Goal: Task Accomplishment & Management: Use online tool/utility

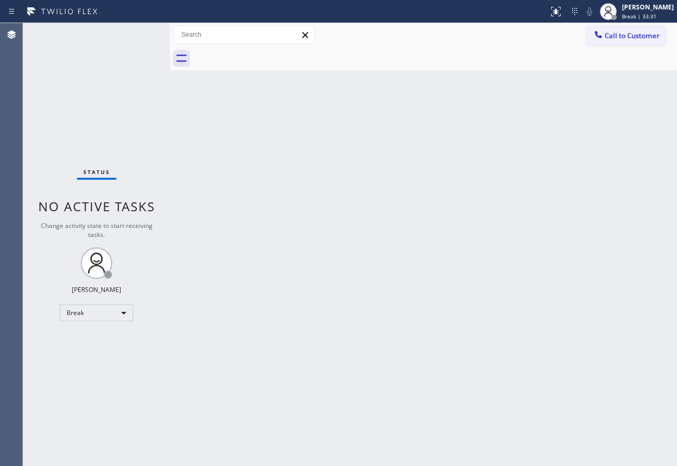
click at [461, 154] on div "Back to Dashboard Change Sender ID Customers Technicians Select a contact Outbo…" at bounding box center [423, 244] width 507 height 443
click at [656, 13] on span "Break | 59:34" at bounding box center [639, 16] width 35 height 7
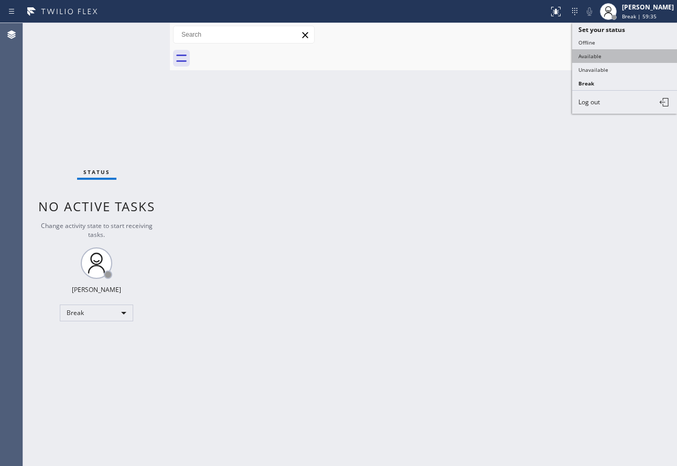
click at [610, 54] on button "Available" at bounding box center [624, 56] width 105 height 14
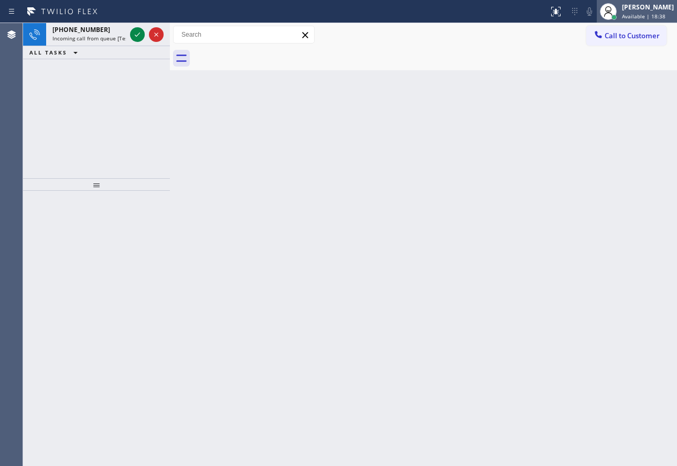
click at [659, 12] on div "[PERSON_NAME] Available | 18:38" at bounding box center [647, 11] width 57 height 18
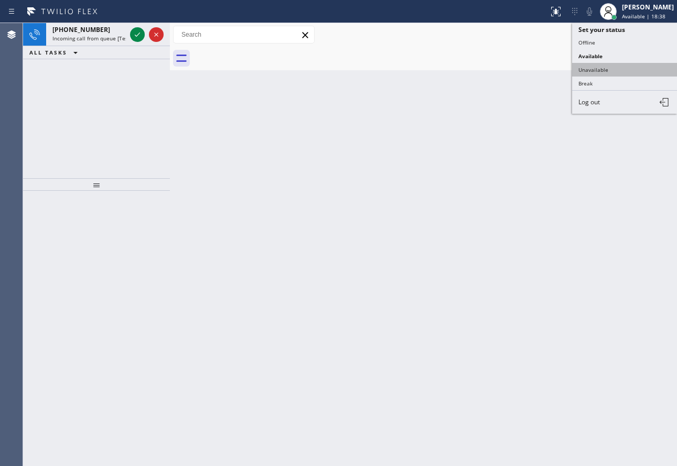
click at [621, 69] on button "Unavailable" at bounding box center [624, 70] width 105 height 14
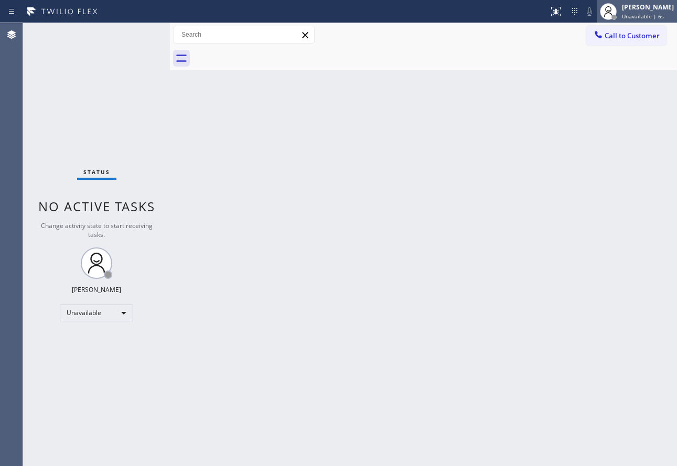
click at [639, 13] on span "Unavailable | 6s" at bounding box center [643, 16] width 42 height 7
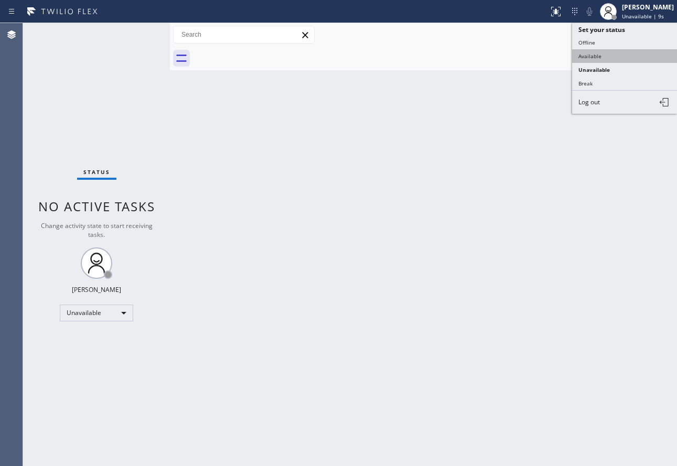
click at [596, 53] on button "Available" at bounding box center [624, 56] width 105 height 14
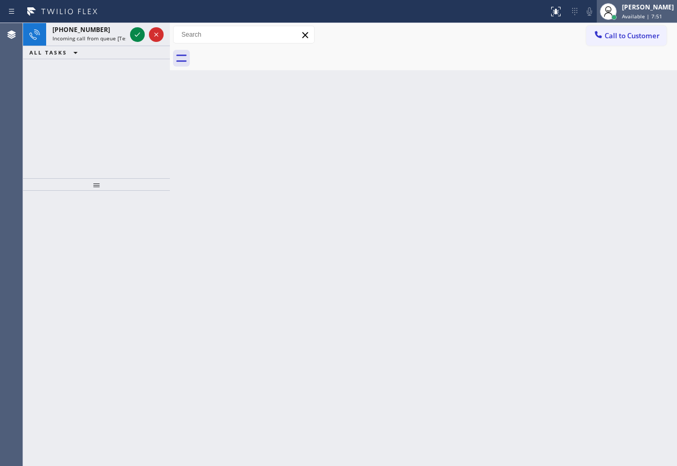
click at [638, 16] on span "Available | 7:51" at bounding box center [642, 16] width 40 height 7
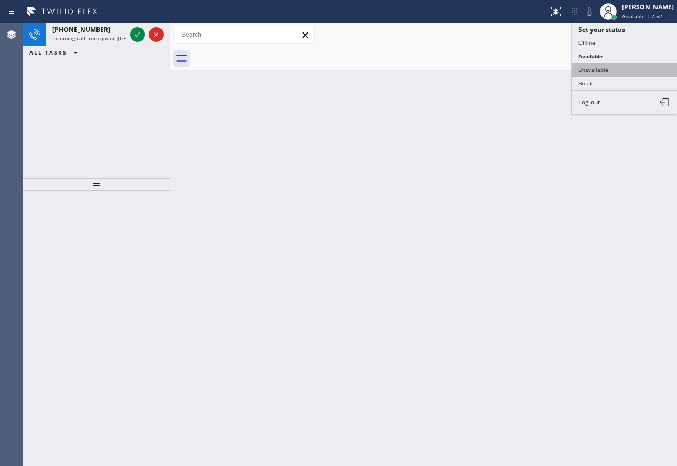
click at [596, 64] on button "Unavailable" at bounding box center [624, 70] width 105 height 14
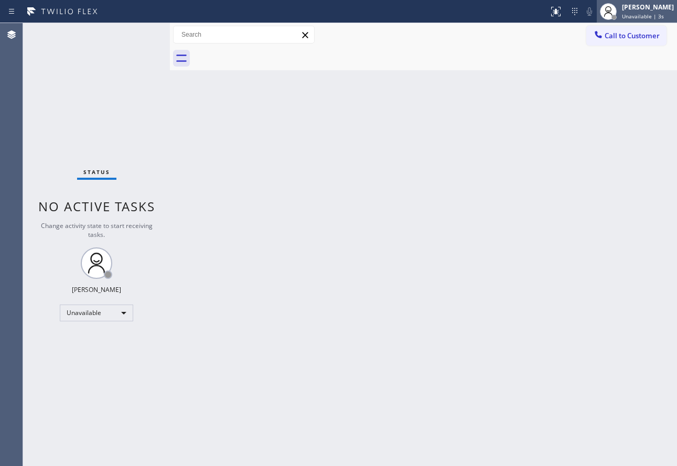
click at [651, 19] on span "Unavailable | 3s" at bounding box center [643, 16] width 42 height 7
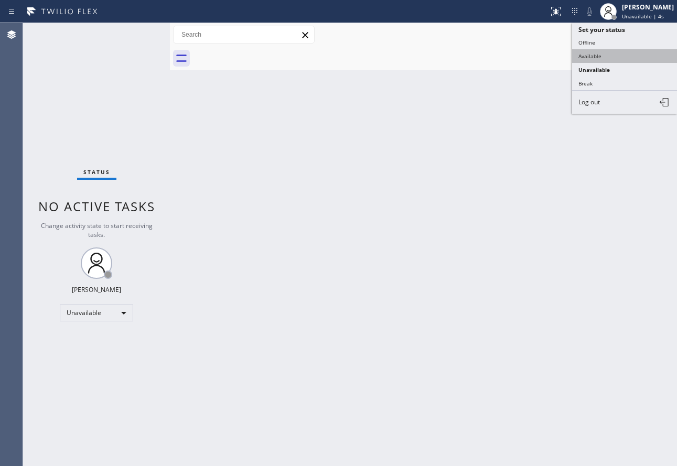
click at [605, 55] on button "Available" at bounding box center [624, 56] width 105 height 14
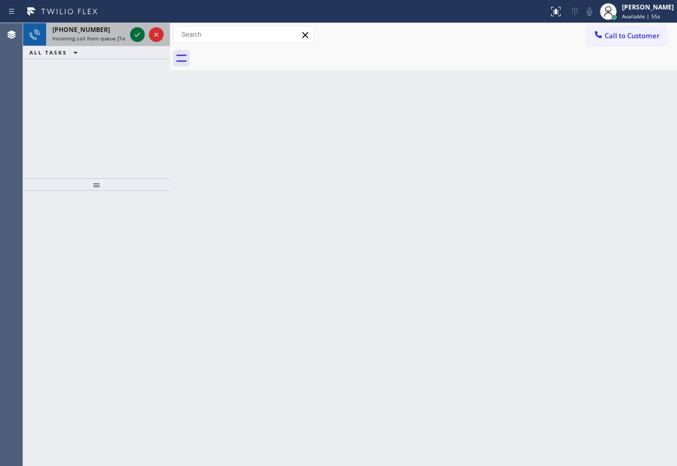
click at [142, 35] on icon at bounding box center [137, 34] width 13 height 13
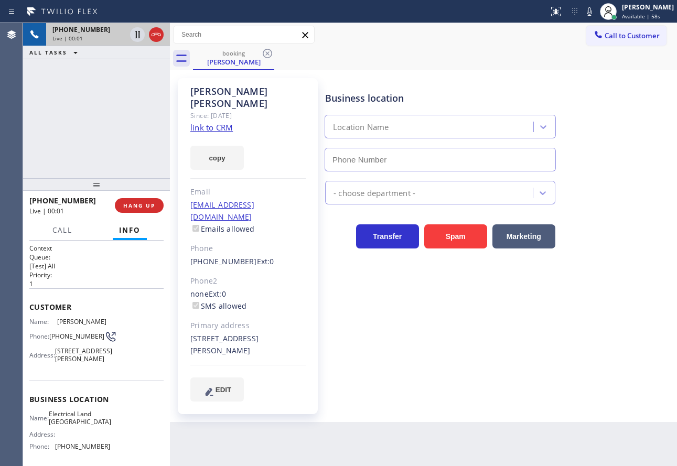
type input "[PHONE_NUMBER]"
click at [221, 122] on link "link to CRM" at bounding box center [211, 127] width 42 height 10
drag, startPoint x: 601, startPoint y: 10, endPoint x: 576, endPoint y: 25, distance: 28.9
click at [595, 10] on icon at bounding box center [589, 11] width 13 height 13
click at [136, 36] on icon at bounding box center [137, 34] width 5 height 7
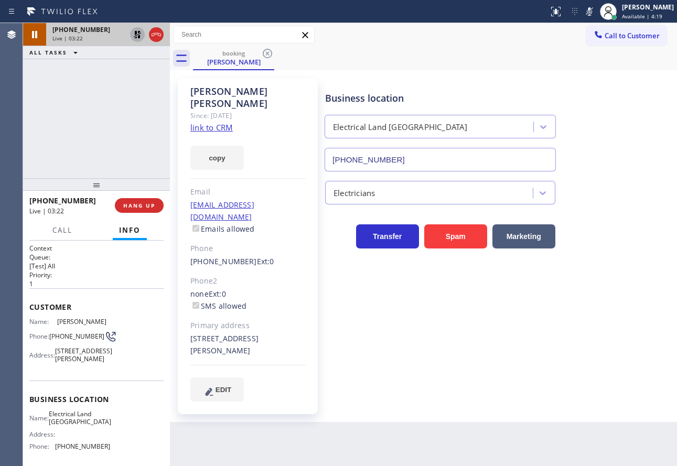
click at [136, 33] on icon at bounding box center [137, 34] width 7 height 7
click at [595, 13] on icon at bounding box center [589, 11] width 13 height 13
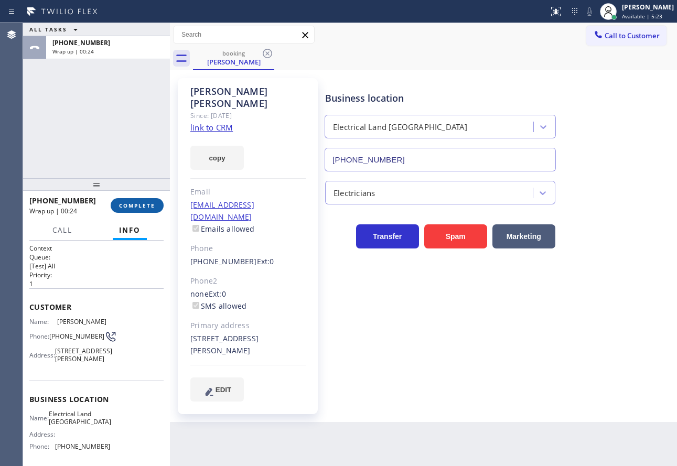
click at [152, 207] on span "COMPLETE" at bounding box center [137, 205] width 36 height 7
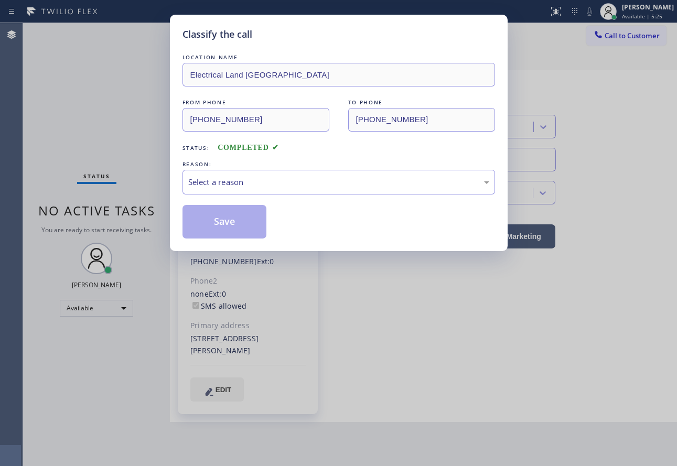
click at [282, 175] on div "Select a reason" at bounding box center [338, 182] width 312 height 25
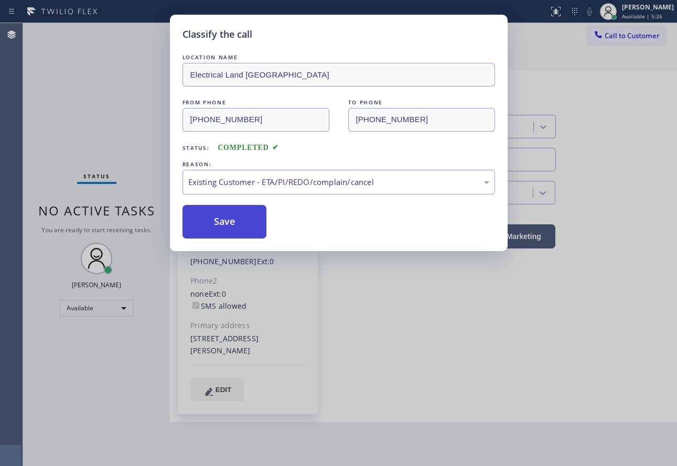
click at [243, 220] on button "Save" at bounding box center [224, 222] width 84 height 34
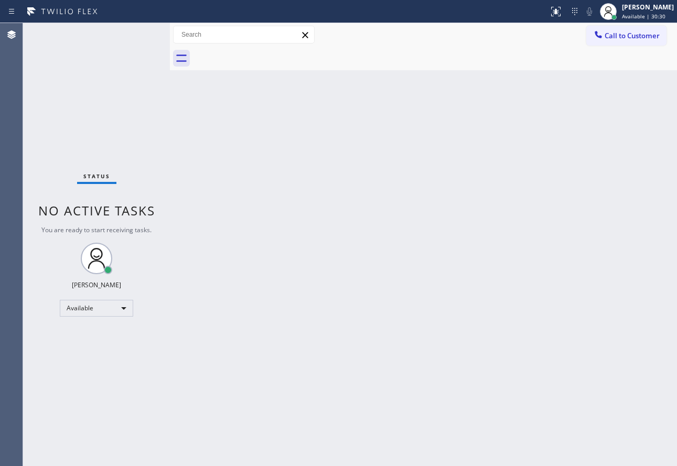
click at [571, 196] on div "Back to Dashboard Change Sender ID Customers Technicians Select a contact Outbo…" at bounding box center [423, 244] width 507 height 443
click at [508, 317] on div "Back to Dashboard Change Sender ID Customers Technicians Select a contact Outbo…" at bounding box center [423, 244] width 507 height 443
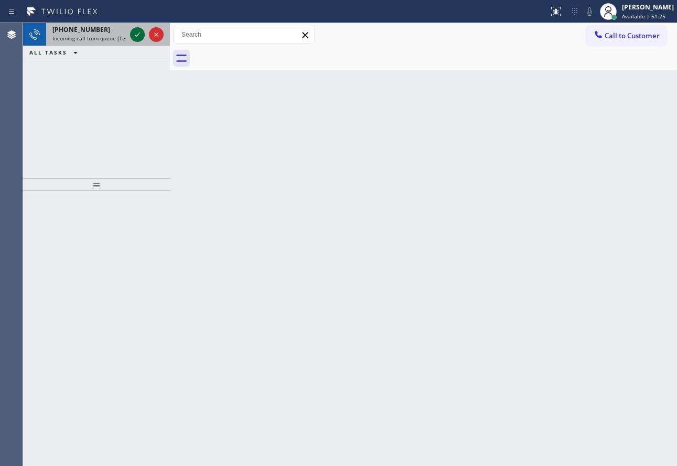
click at [142, 40] on icon at bounding box center [137, 34] width 13 height 13
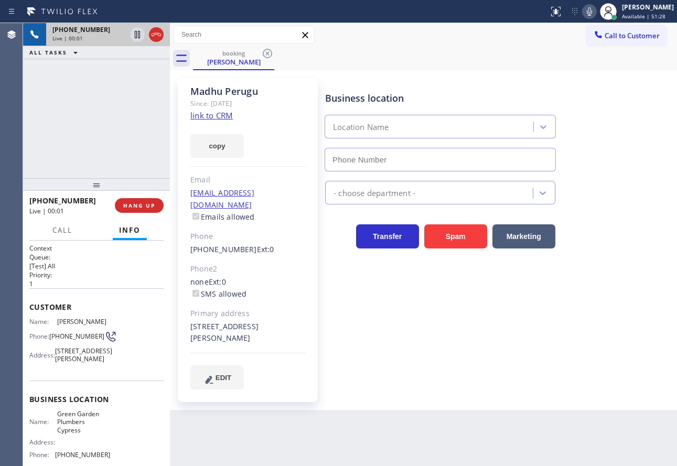
type input "[PHONE_NUMBER]"
click at [204, 117] on link "link to CRM" at bounding box center [211, 115] width 42 height 10
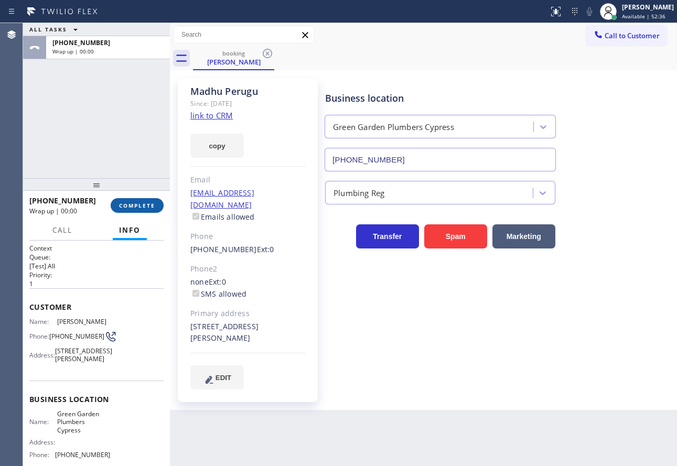
click at [136, 210] on button "COMPLETE" at bounding box center [137, 205] width 53 height 15
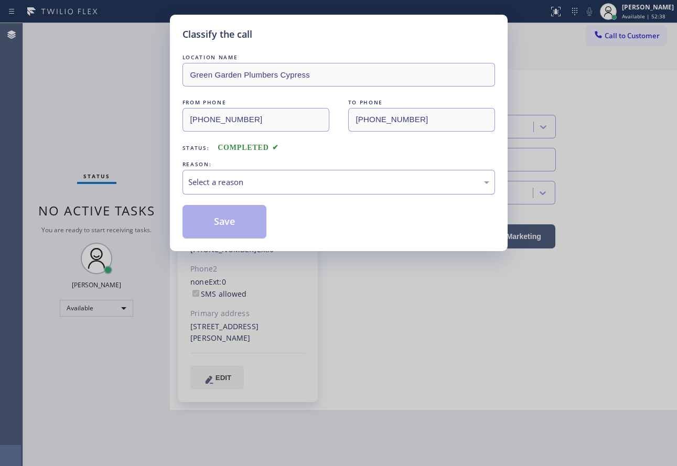
click at [244, 175] on div "Select a reason" at bounding box center [338, 182] width 312 height 25
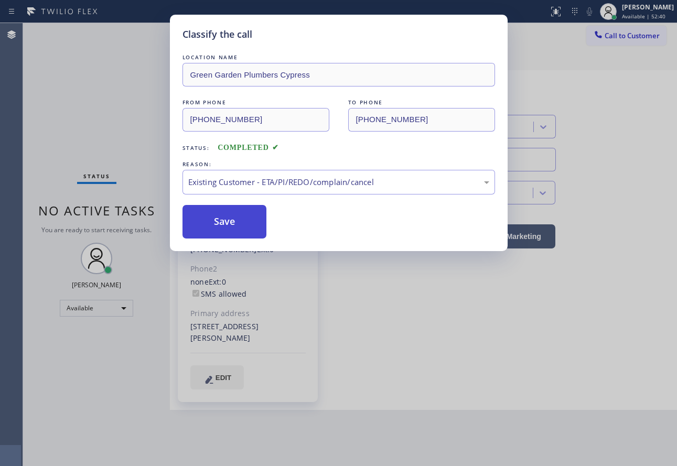
click at [248, 221] on button "Save" at bounding box center [224, 222] width 84 height 34
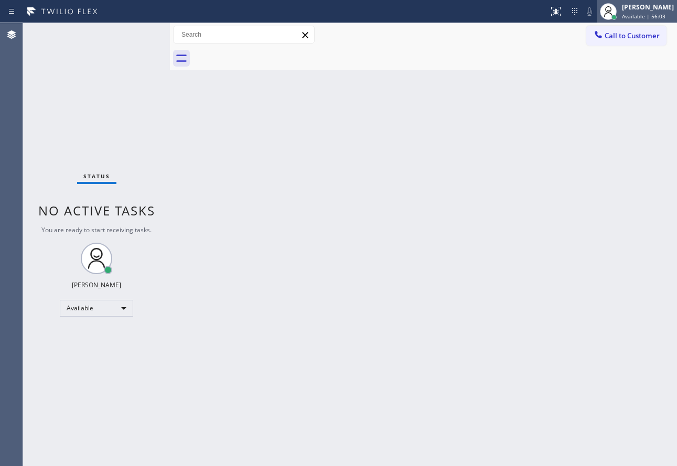
click at [634, 8] on div "[PERSON_NAME]" at bounding box center [648, 7] width 52 height 9
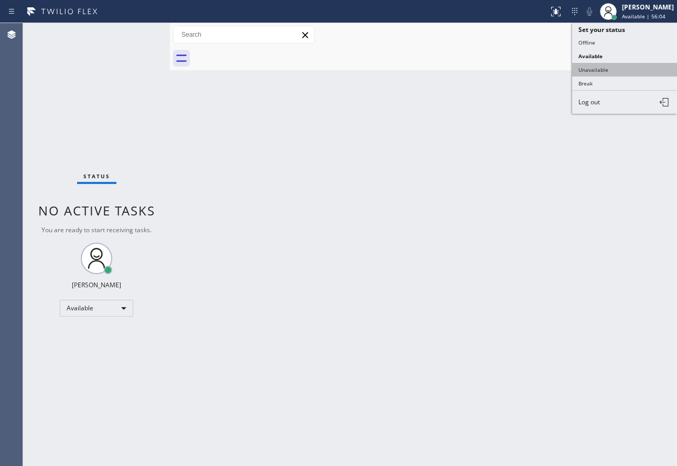
click at [622, 71] on button "Unavailable" at bounding box center [624, 70] width 105 height 14
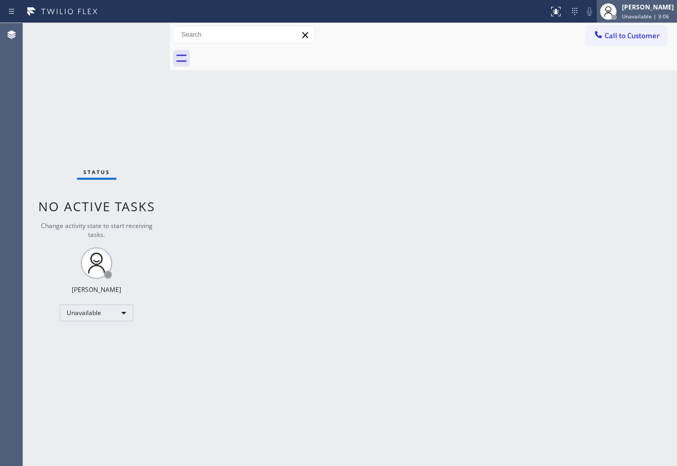
click at [655, 7] on div "[PERSON_NAME]" at bounding box center [648, 7] width 52 height 9
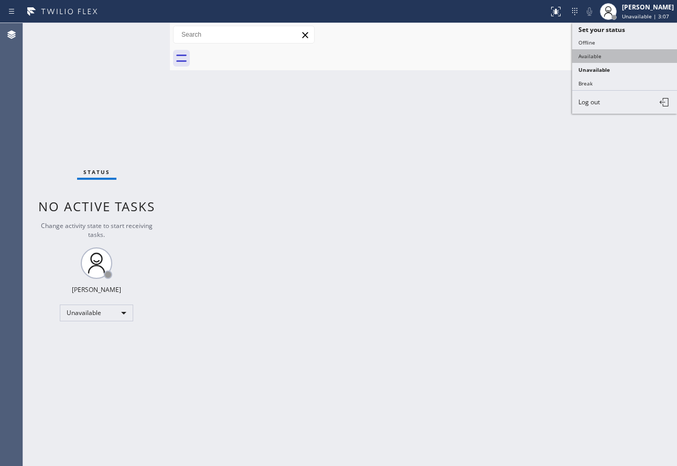
click at [604, 53] on button "Available" at bounding box center [624, 56] width 105 height 14
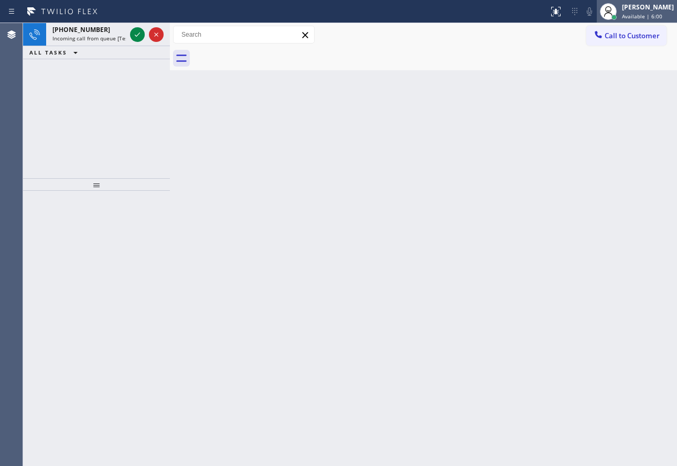
click at [643, 10] on div "[PERSON_NAME]" at bounding box center [648, 7] width 52 height 9
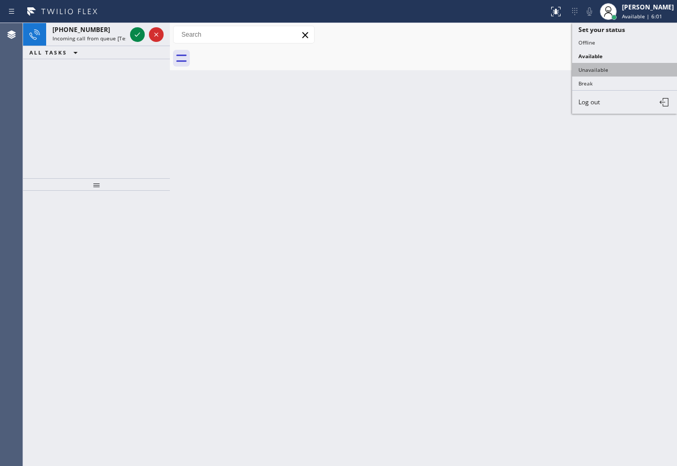
click at [633, 67] on button "Unavailable" at bounding box center [624, 70] width 105 height 14
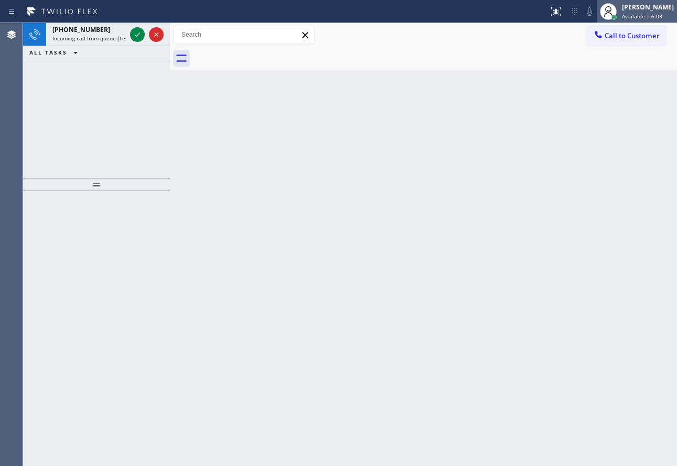
click at [637, 8] on div "[PERSON_NAME]" at bounding box center [648, 7] width 52 height 9
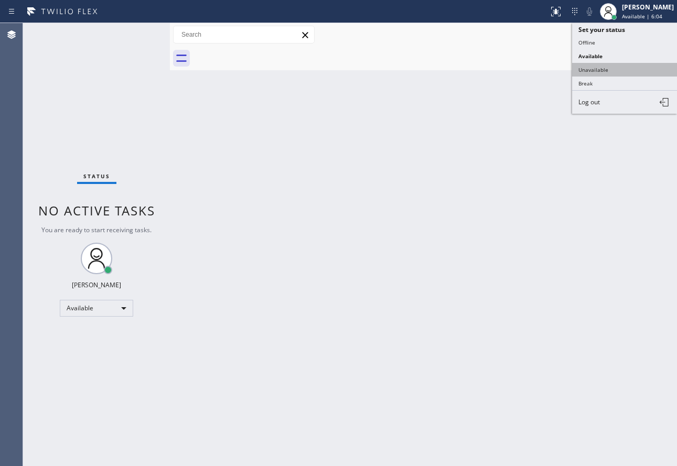
click at [627, 74] on button "Unavailable" at bounding box center [624, 70] width 105 height 14
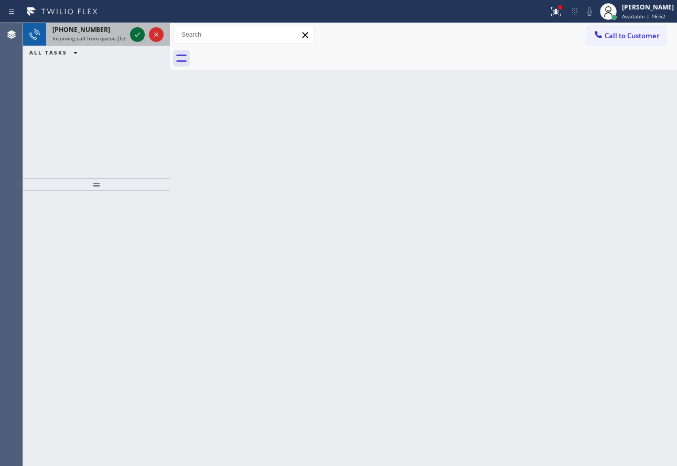
click at [135, 31] on icon at bounding box center [137, 34] width 13 height 13
click at [135, 37] on icon at bounding box center [137, 34] width 13 height 13
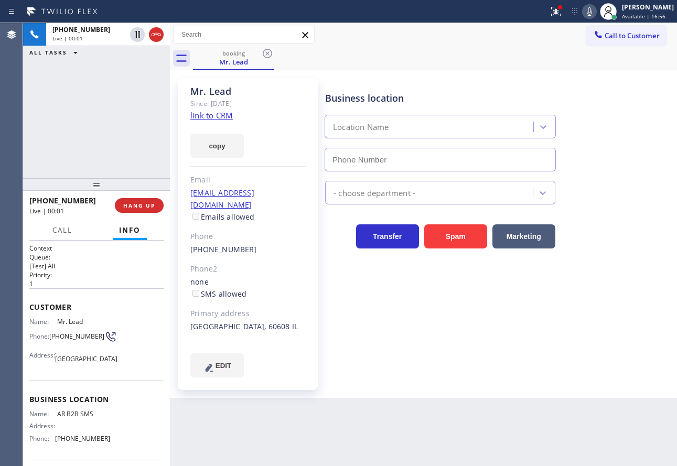
type input "[PHONE_NUMBER]"
click at [216, 117] on link "link to CRM" at bounding box center [211, 115] width 42 height 10
click at [148, 210] on button "HANG UP" at bounding box center [139, 205] width 49 height 15
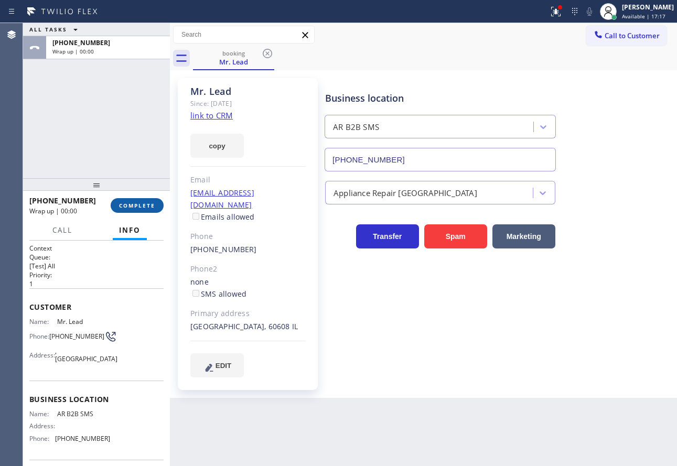
click at [148, 210] on button "COMPLETE" at bounding box center [137, 205] width 53 height 15
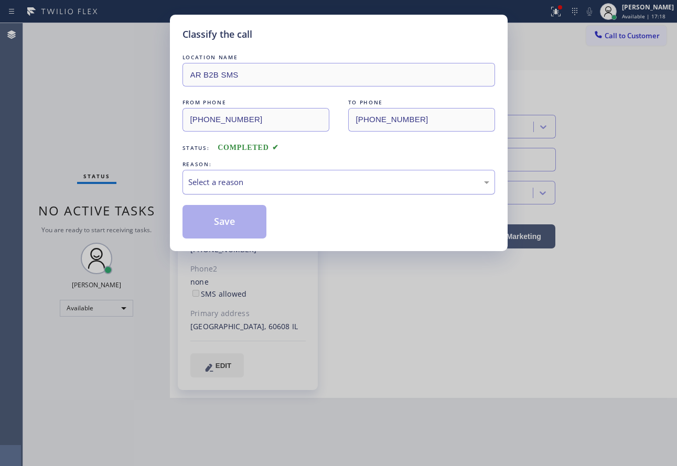
click at [246, 183] on div "Select a reason" at bounding box center [338, 182] width 301 height 12
click at [228, 222] on button "Save" at bounding box center [224, 222] width 84 height 34
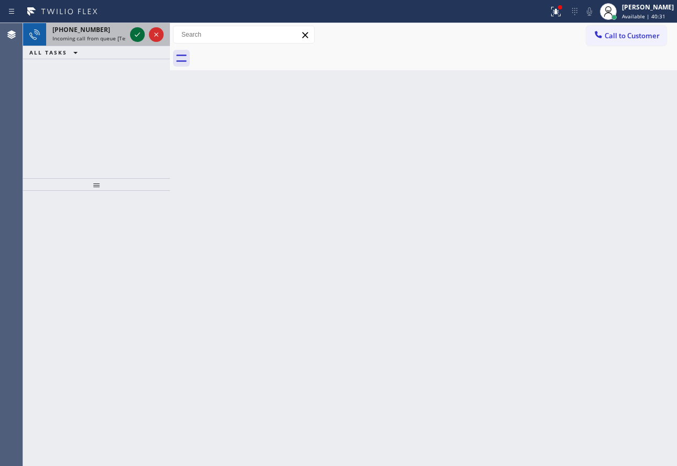
click at [140, 37] on icon at bounding box center [137, 34] width 13 height 13
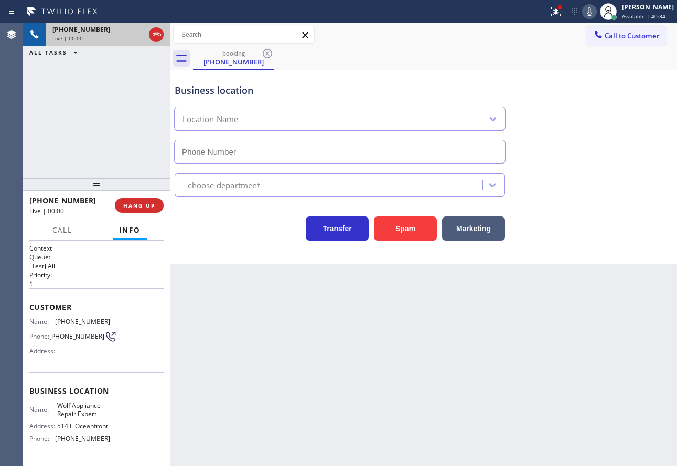
type input "[PHONE_NUMBER]"
click at [595, 12] on icon at bounding box center [589, 11] width 13 height 13
click at [629, 210] on div "Transfer Spam Marketing" at bounding box center [423, 224] width 502 height 34
click at [73, 320] on span "[PHONE_NUMBER]" at bounding box center [82, 322] width 55 height 8
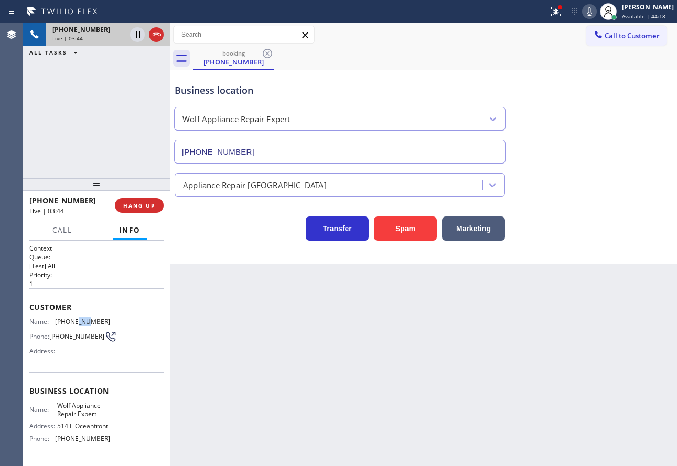
click at [73, 320] on span "[PHONE_NUMBER]" at bounding box center [82, 322] width 55 height 8
copy span "[PHONE_NUMBER]"
click at [77, 442] on span "[PHONE_NUMBER]" at bounding box center [82, 438] width 55 height 8
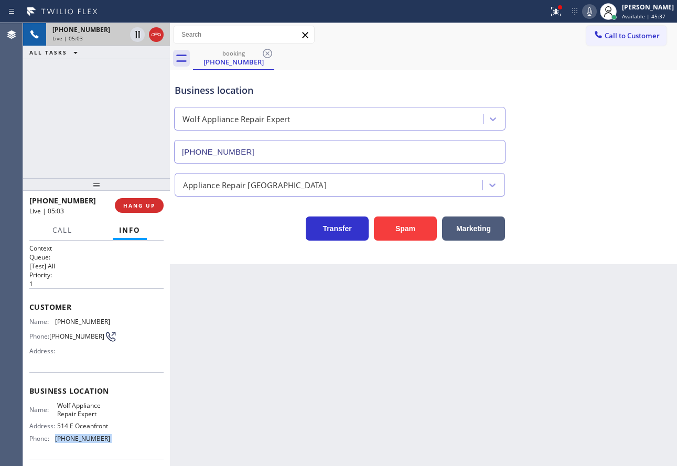
click at [77, 442] on span "[PHONE_NUMBER]" at bounding box center [82, 438] width 55 height 8
copy span "[PHONE_NUMBER]"
click at [147, 205] on span "HANG UP" at bounding box center [139, 205] width 32 height 7
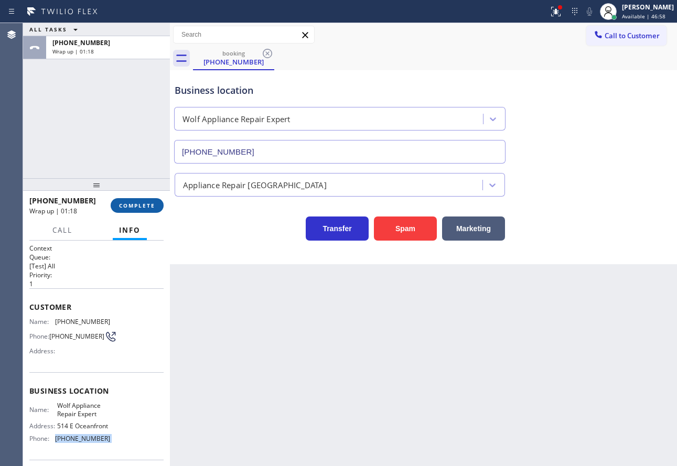
click at [134, 202] on span "COMPLETE" at bounding box center [137, 205] width 36 height 7
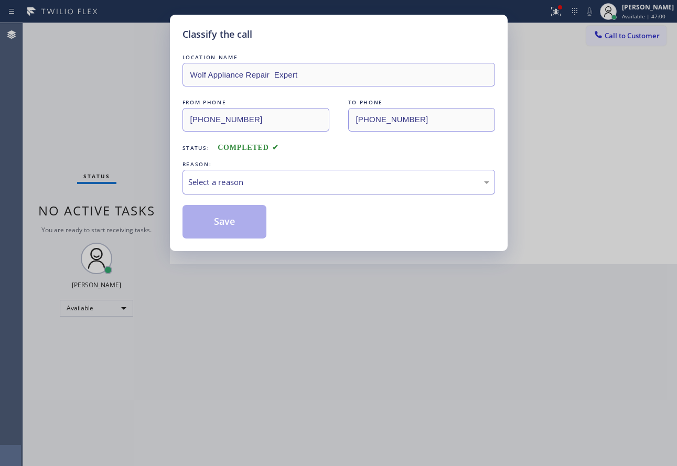
click at [247, 188] on div "Select a reason" at bounding box center [338, 182] width 301 height 12
click at [220, 222] on button "Save" at bounding box center [224, 222] width 84 height 34
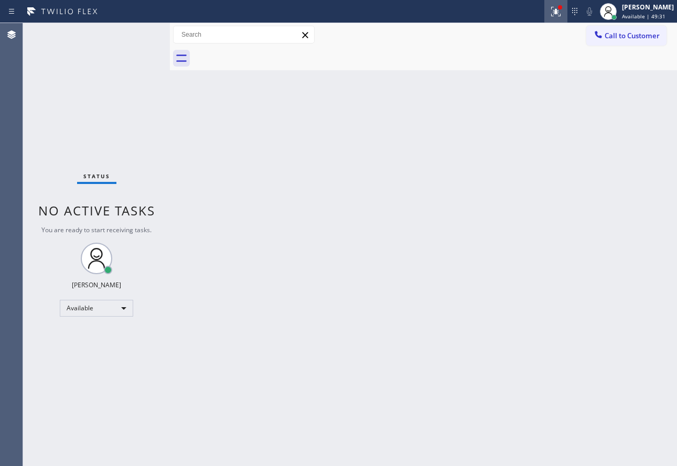
click at [560, 13] on icon at bounding box center [555, 11] width 9 height 9
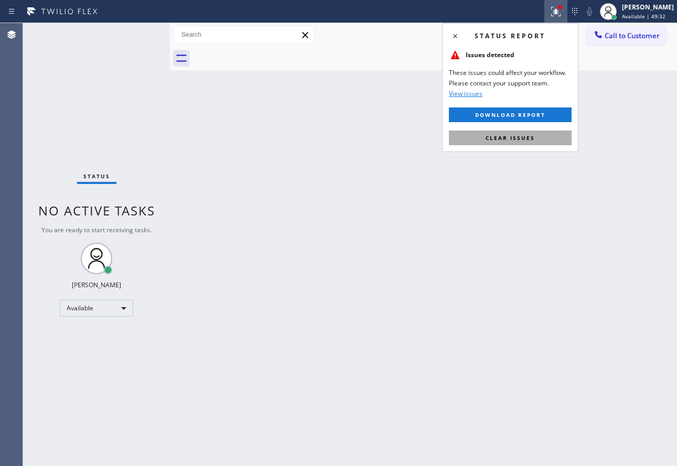
click at [509, 143] on button "Clear issues" at bounding box center [510, 137] width 123 height 15
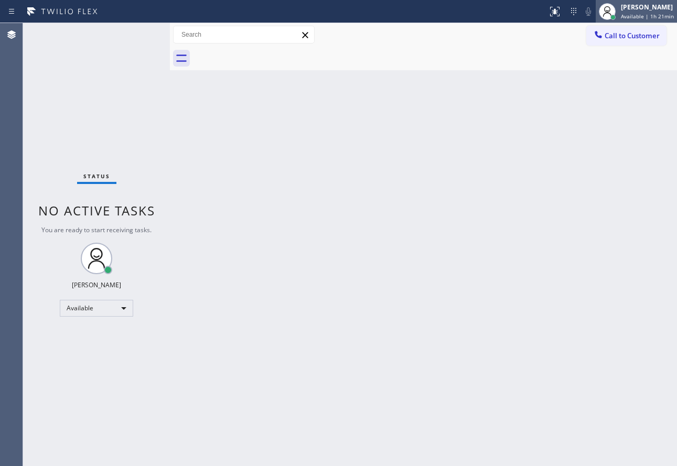
click at [639, 18] on span "Available | 1h 21min" at bounding box center [647, 16] width 53 height 7
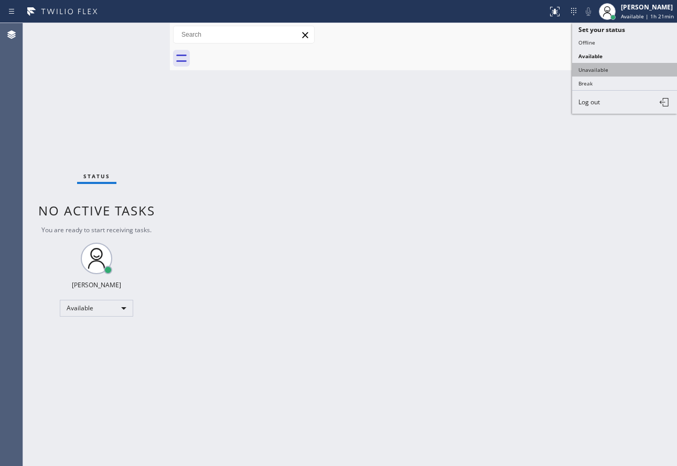
click at [604, 67] on button "Unavailable" at bounding box center [624, 70] width 105 height 14
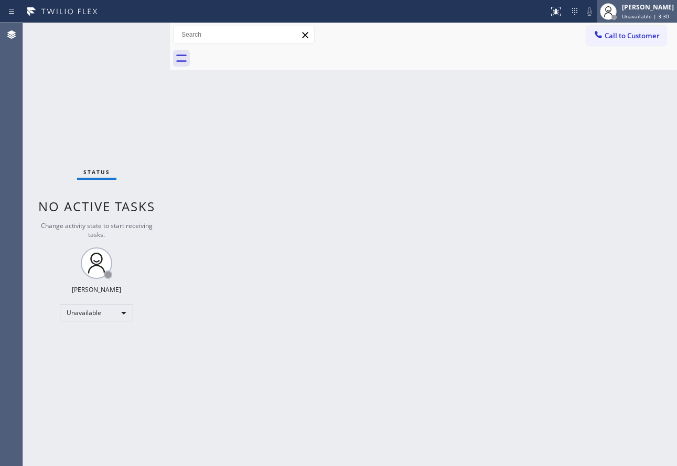
click at [650, 8] on div "[PERSON_NAME]" at bounding box center [648, 7] width 52 height 9
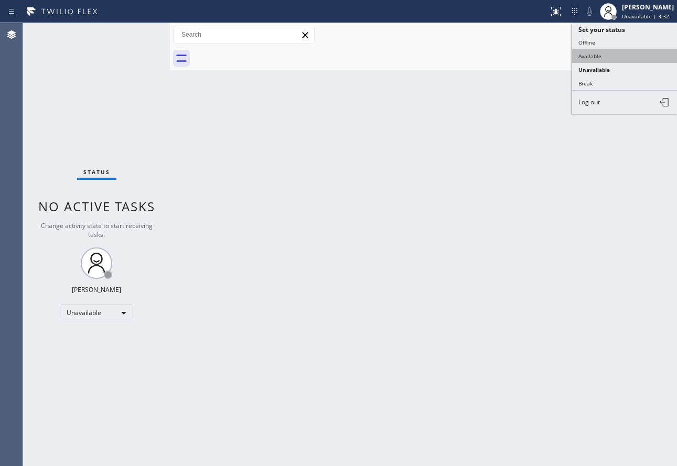
click at [604, 58] on button "Available" at bounding box center [624, 56] width 105 height 14
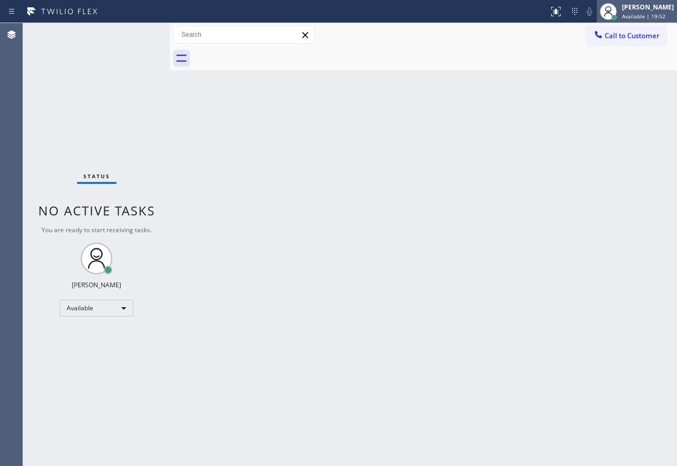
click at [637, 16] on span "Available | 19:52" at bounding box center [643, 16] width 43 height 7
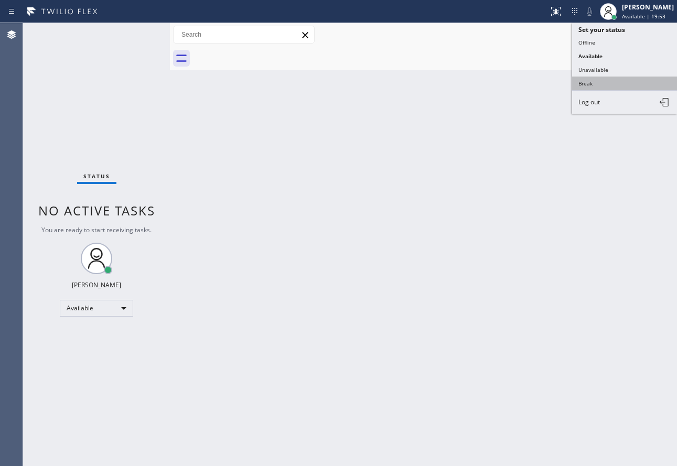
click at [610, 82] on button "Break" at bounding box center [624, 84] width 105 height 14
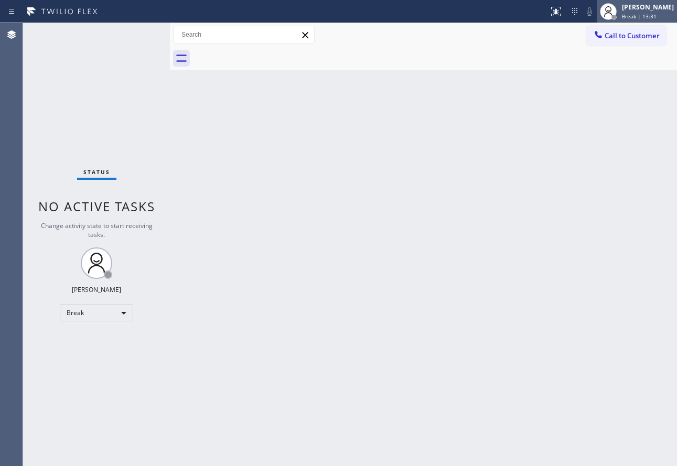
click at [639, 8] on div "[PERSON_NAME]" at bounding box center [648, 7] width 52 height 9
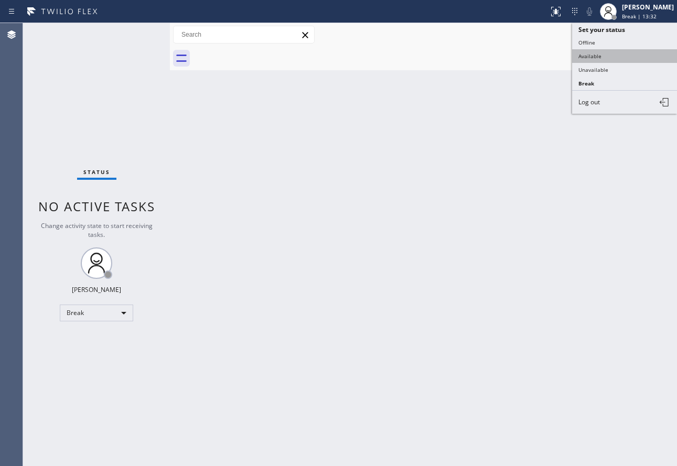
click at [603, 51] on button "Available" at bounding box center [624, 56] width 105 height 14
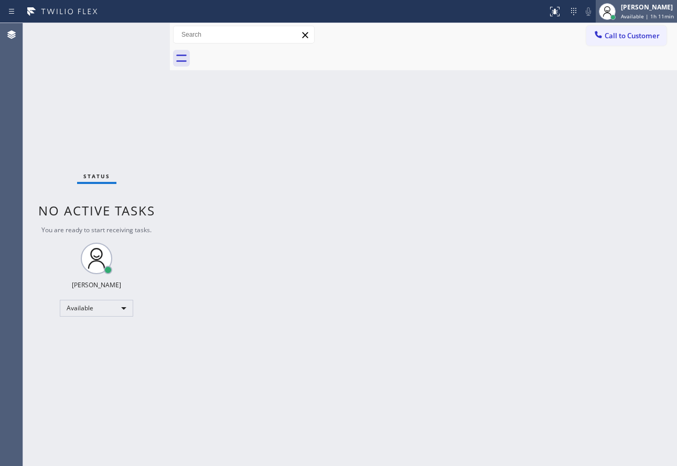
click at [638, 3] on div "[PERSON_NAME]" at bounding box center [647, 7] width 53 height 9
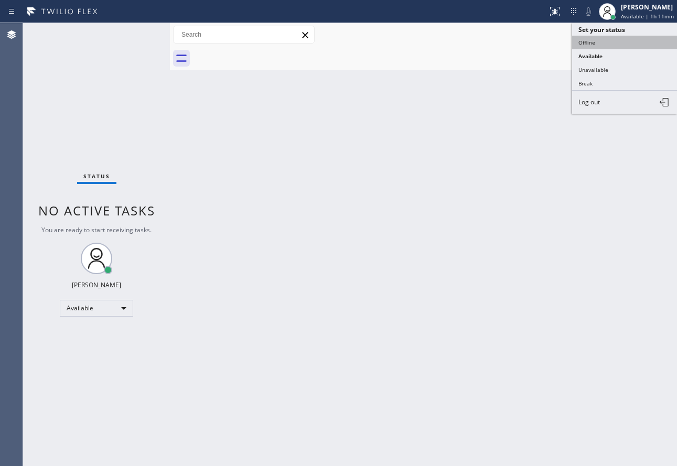
click at [604, 45] on button "Offline" at bounding box center [624, 43] width 105 height 14
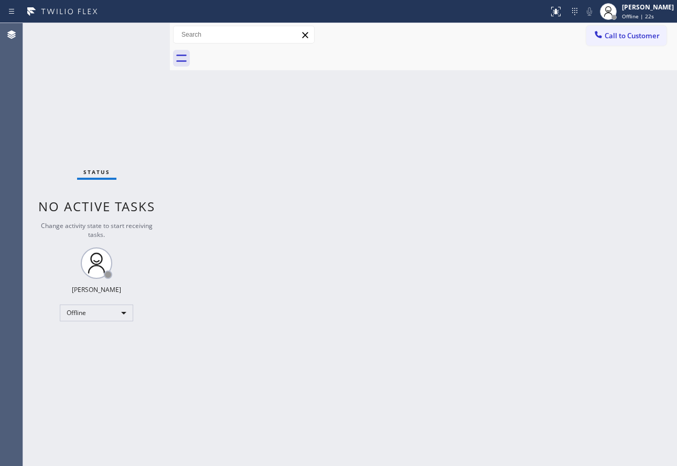
click at [558, 321] on div "Back to Dashboard Change Sender ID Customers Technicians Select a contact Outbo…" at bounding box center [423, 244] width 507 height 443
click at [619, 10] on div at bounding box center [607, 11] width 23 height 23
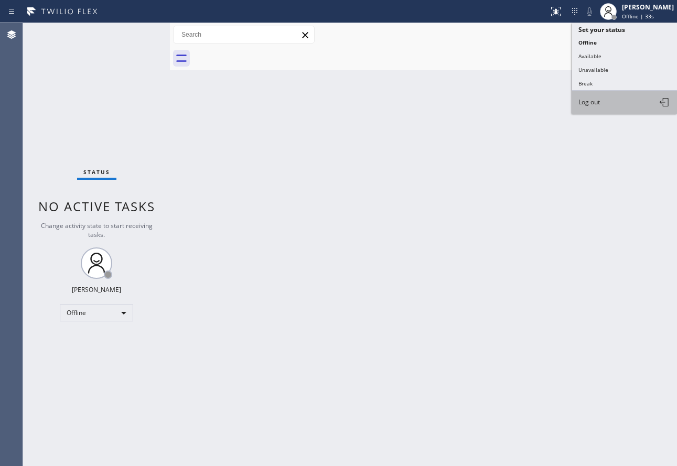
click at [596, 105] on span "Log out" at bounding box center [588, 101] width 21 height 9
